Goal: Task Accomplishment & Management: Use online tool/utility

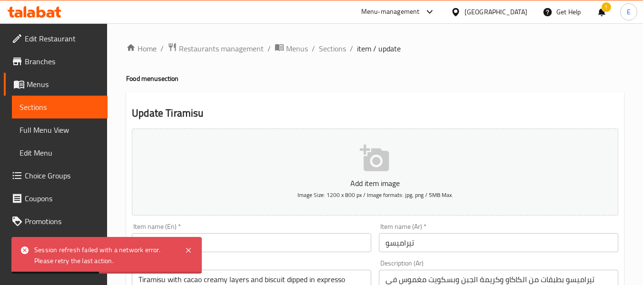
scroll to position [340, 0]
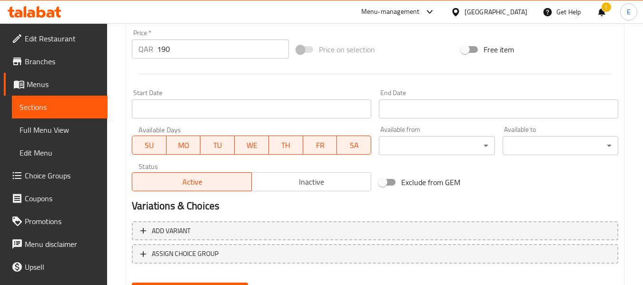
click at [603, 43] on div "Free item" at bounding box center [539, 50] width 165 height 26
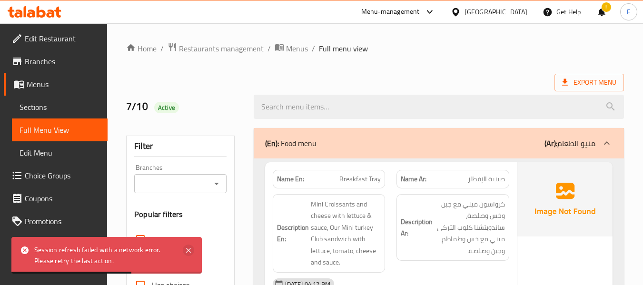
click at [187, 247] on icon at bounding box center [188, 250] width 11 height 11
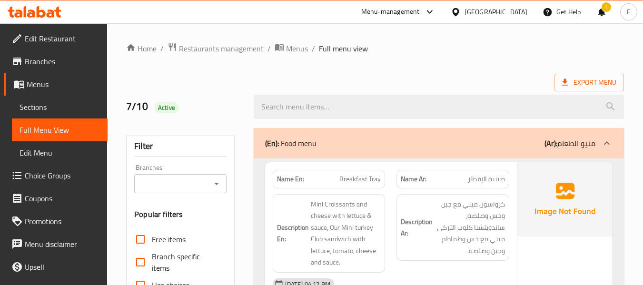
click at [421, 76] on div "Export Menu" at bounding box center [375, 83] width 498 height 18
click at [489, 74] on div "Export Menu" at bounding box center [375, 83] width 498 height 18
click at [420, 76] on div "Export Menu" at bounding box center [375, 83] width 498 height 18
click at [430, 86] on div "7/10 Active" at bounding box center [374, 107] width 509 height 42
